Goal: Task Accomplishment & Management: Manage account settings

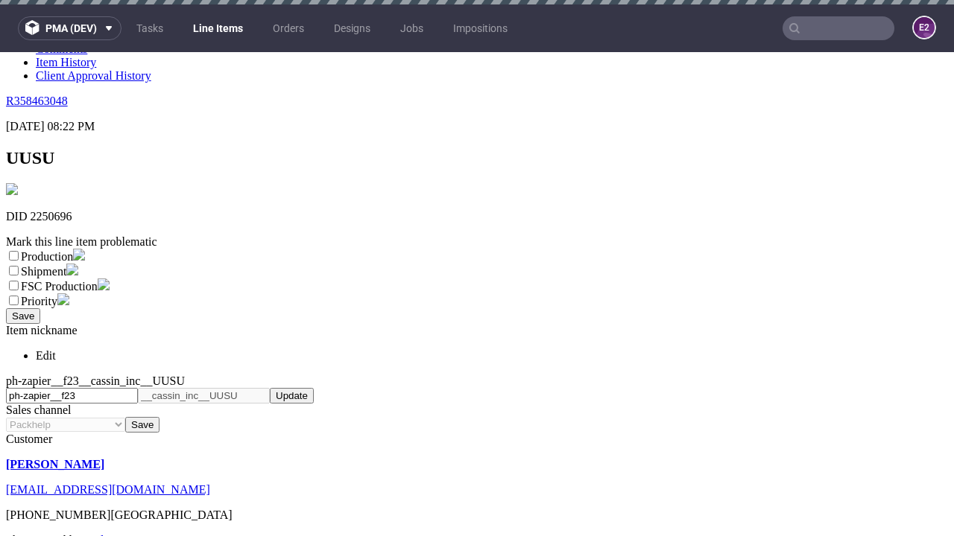
scroll to position [4, 0]
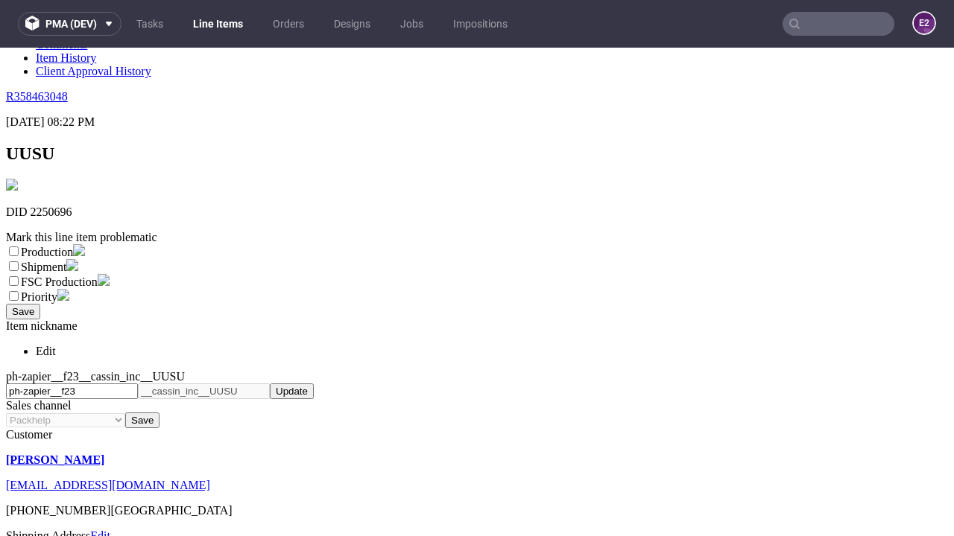
select select "dtp_ca_needed"
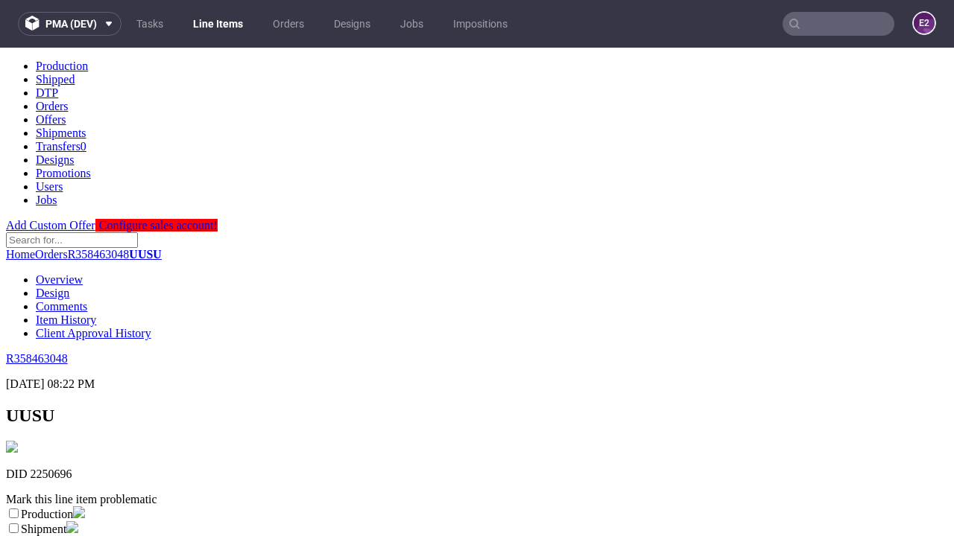
scroll to position [0, 0]
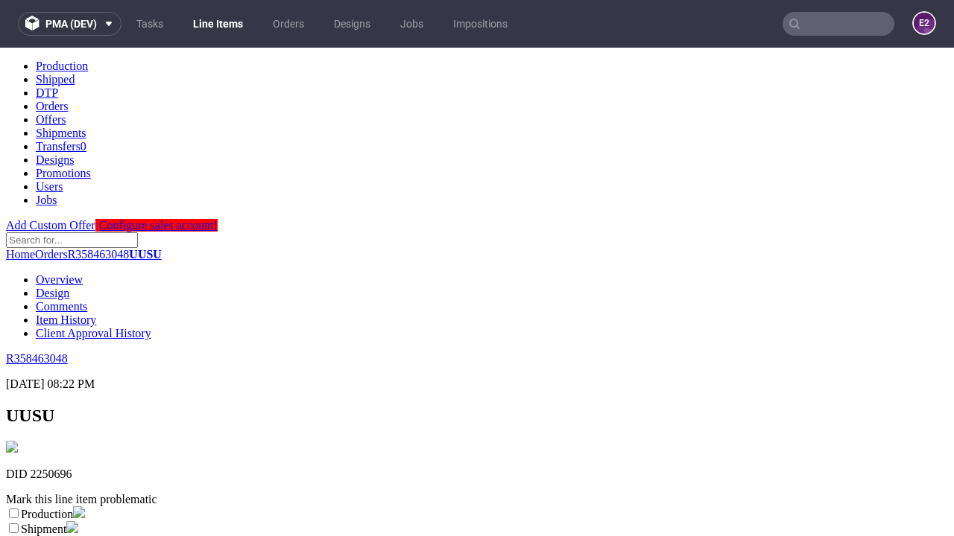
checkbox input "true"
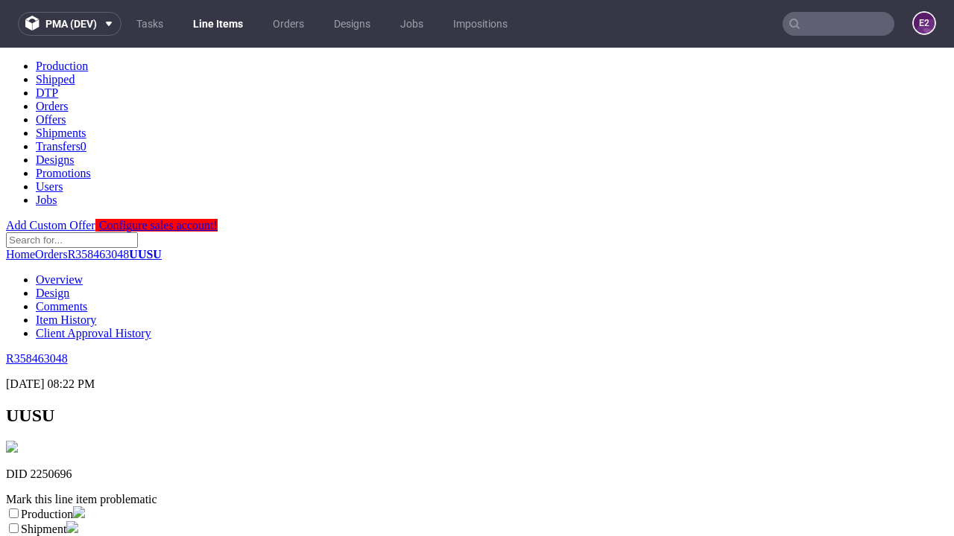
scroll to position [13, 0]
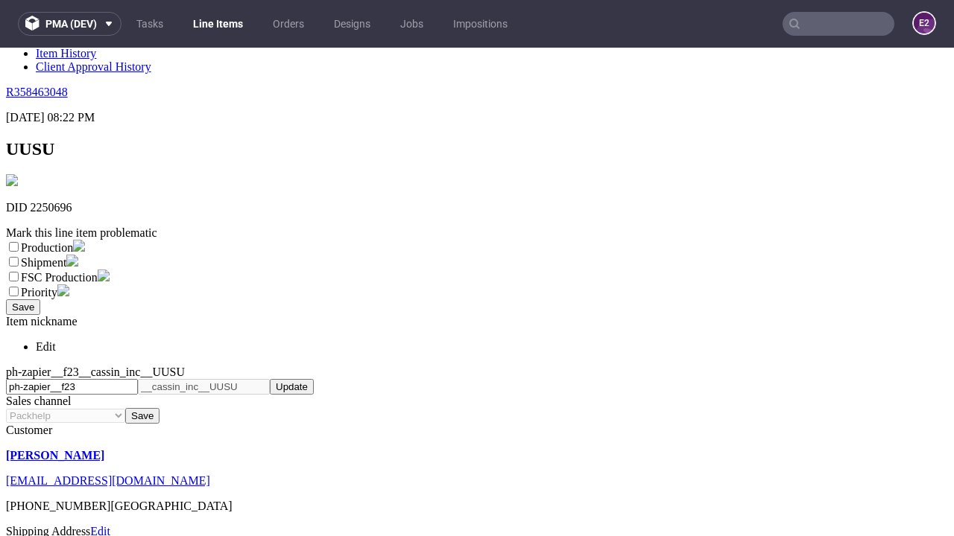
type textarea "test"
